Goal: Task Accomplishment & Management: Manage account settings

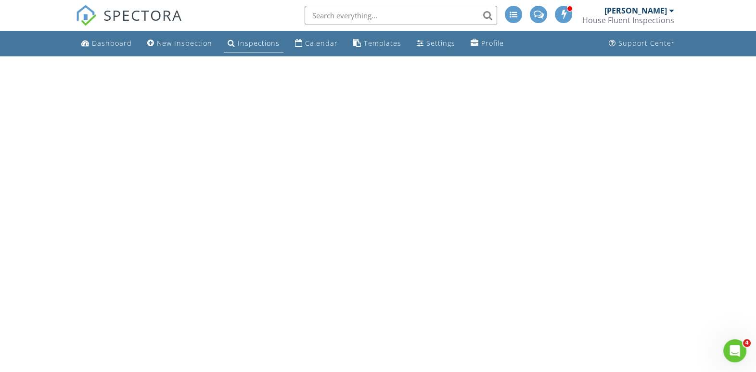
click at [257, 41] on div "Inspections" at bounding box center [259, 43] width 42 height 9
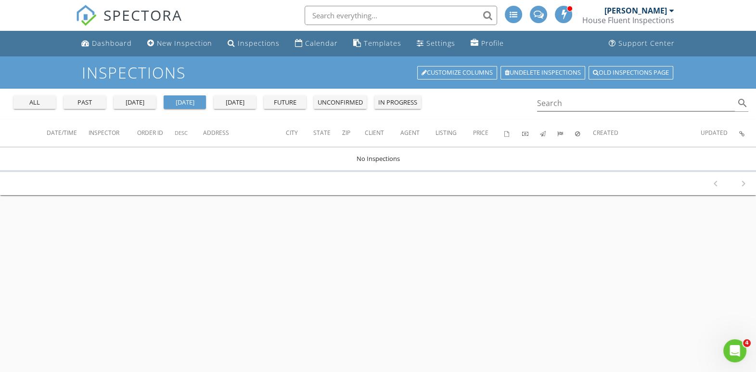
click at [350, 282] on div "Inspections Customize Columns Undelete inspections Old inspections page all pas…" at bounding box center [378, 242] width 756 height 372
click at [40, 103] on div "all" at bounding box center [34, 103] width 35 height 10
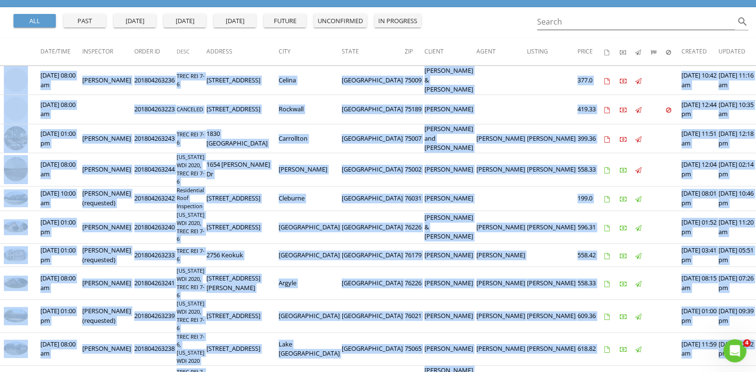
scroll to position [84, 0]
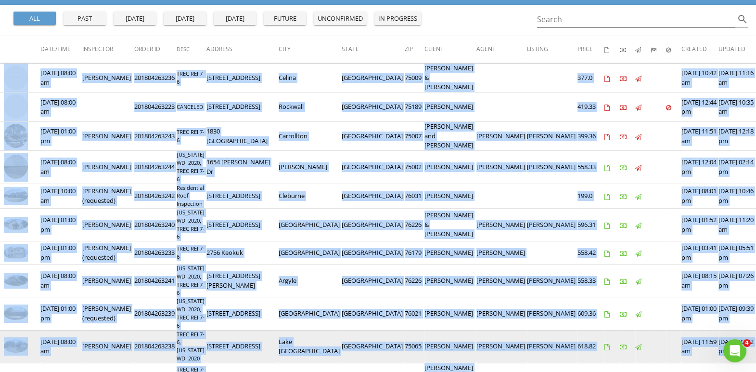
drag, startPoint x: 111, startPoint y: 336, endPoint x: 13, endPoint y: 327, distance: 98.1
click at [13, 330] on tr "check_box_outline_blank 08/25/2025 08:00 am Tony Youngblood 201804263238 TREC R…" at bounding box center [387, 346] width 774 height 33
click at [13, 339] on img at bounding box center [16, 345] width 24 height 13
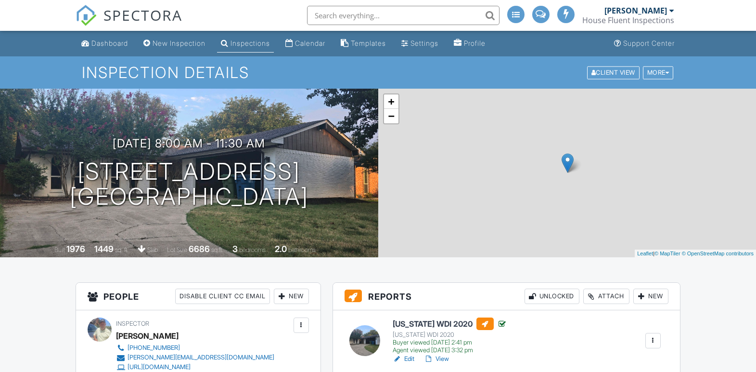
drag, startPoint x: 0, startPoint y: 0, endPoint x: 424, endPoint y: 309, distance: 524.7
click at [654, 183] on div "+ − Leaflet | © MapTiler © OpenStreetMap contributors" at bounding box center [567, 173] width 378 height 168
drag, startPoint x: 654, startPoint y: 183, endPoint x: 700, endPoint y: 116, distance: 81.3
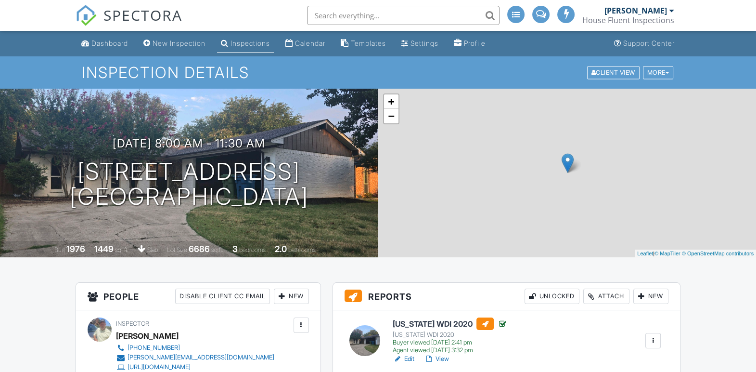
click at [692, 121] on div "+ − Leaflet | © MapTiler © OpenStreetMap contributors" at bounding box center [567, 173] width 378 height 168
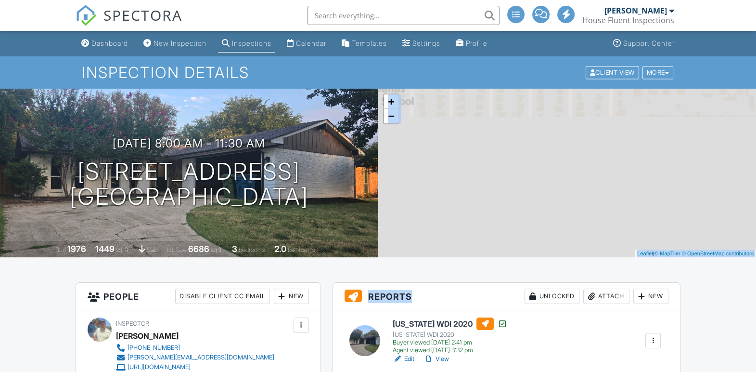
drag, startPoint x: 700, startPoint y: 116, endPoint x: 713, endPoint y: 107, distance: 15.5
click at [713, 107] on div "+ − Leaflet | © MapTiler © OpenStreetMap contributors" at bounding box center [567, 173] width 378 height 168
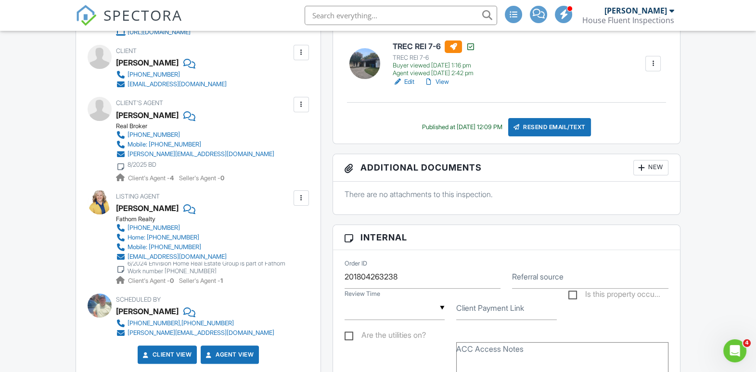
scroll to position [335, 0]
click at [650, 166] on div "New" at bounding box center [650, 167] width 35 height 15
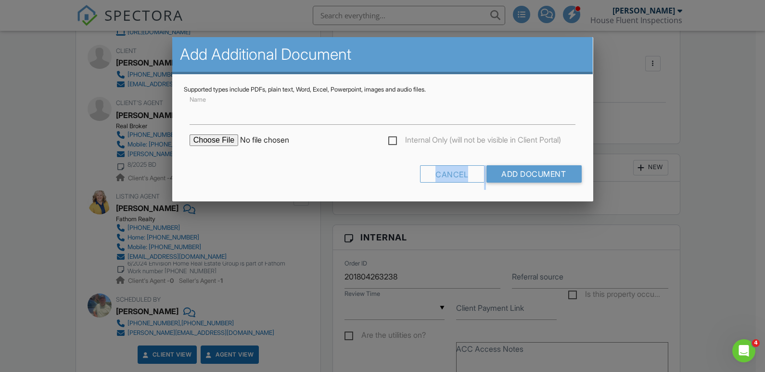
drag, startPoint x: 650, startPoint y: 166, endPoint x: 385, endPoint y: 154, distance: 265.0
click at [297, 135] on input "file" at bounding box center [272, 140] width 164 height 12
type input "C:\fakepath\Loss Report - 5511 Pawn Ct.pdf"
click at [318, 175] on div "Cancel Add Document" at bounding box center [383, 177] width 398 height 25
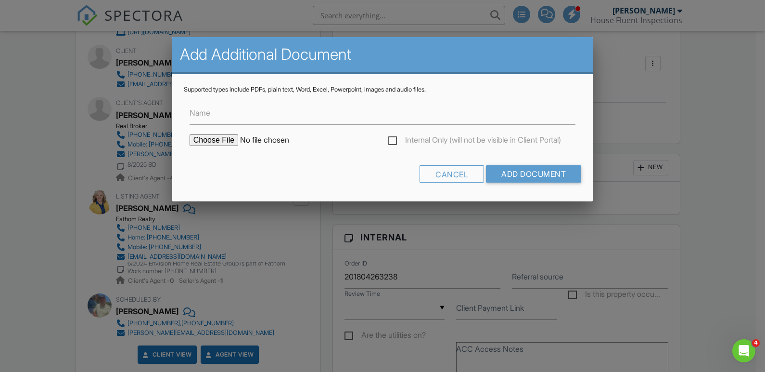
click at [712, 241] on div at bounding box center [382, 184] width 765 height 465
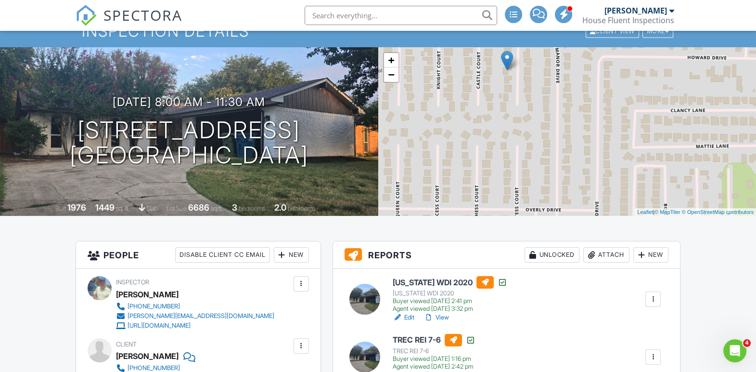
scroll to position [0, 0]
